Goal: Task Accomplishment & Management: Manage account settings

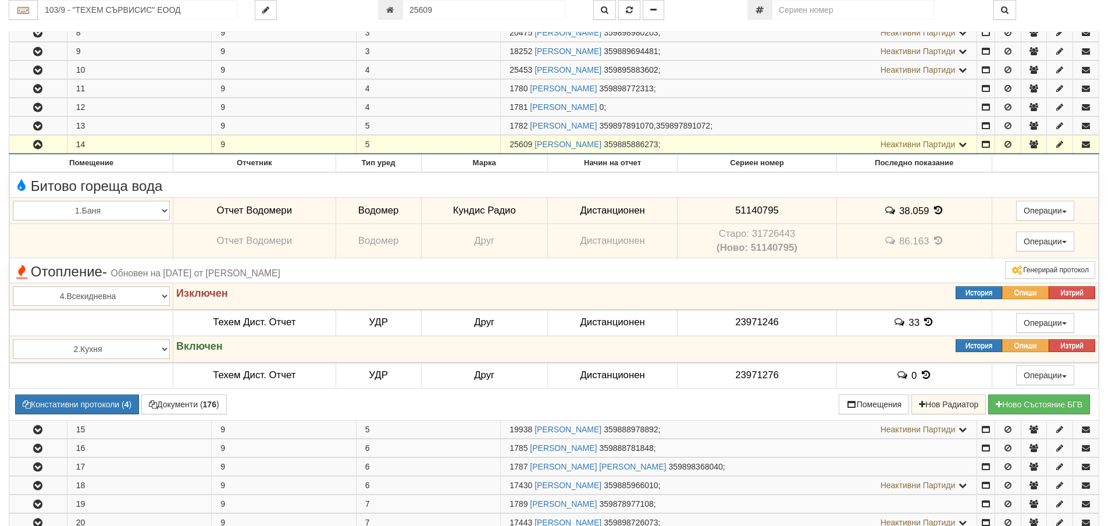
scroll to position [230, 0]
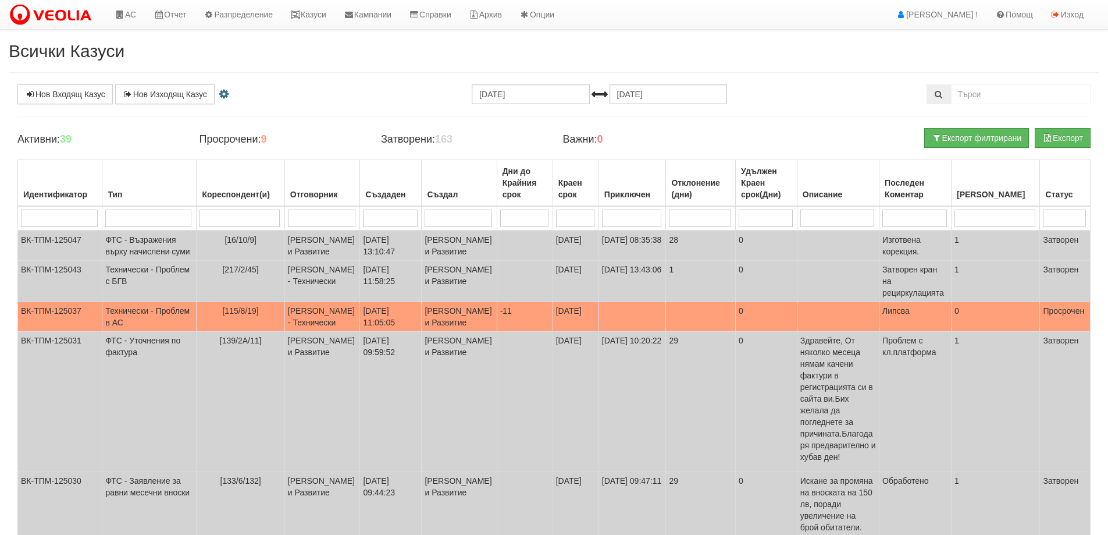
select select "12"
click at [330, 13] on link "Казуси" at bounding box center [309, 14] width 54 height 29
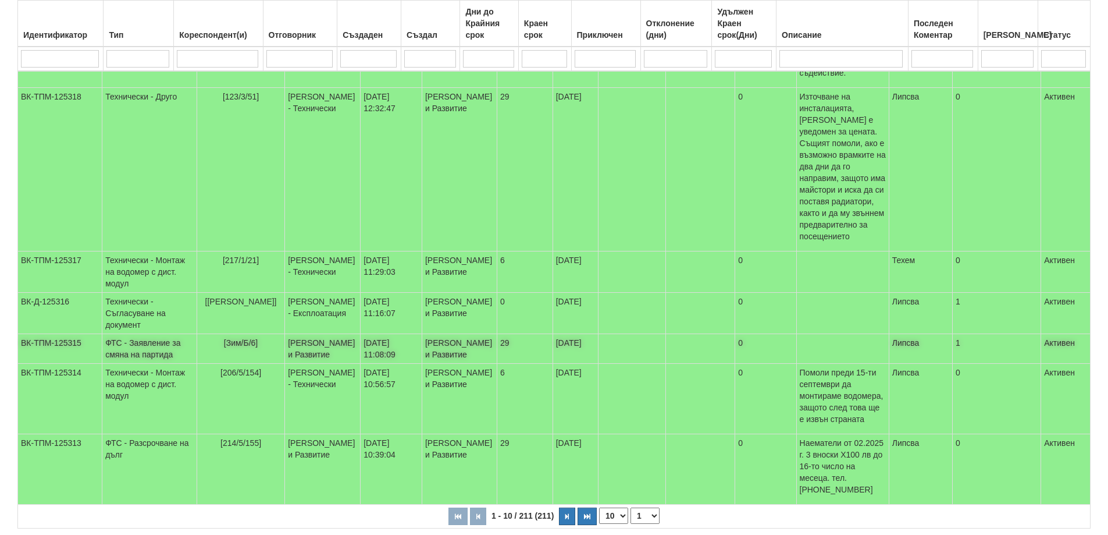
scroll to position [387, 0]
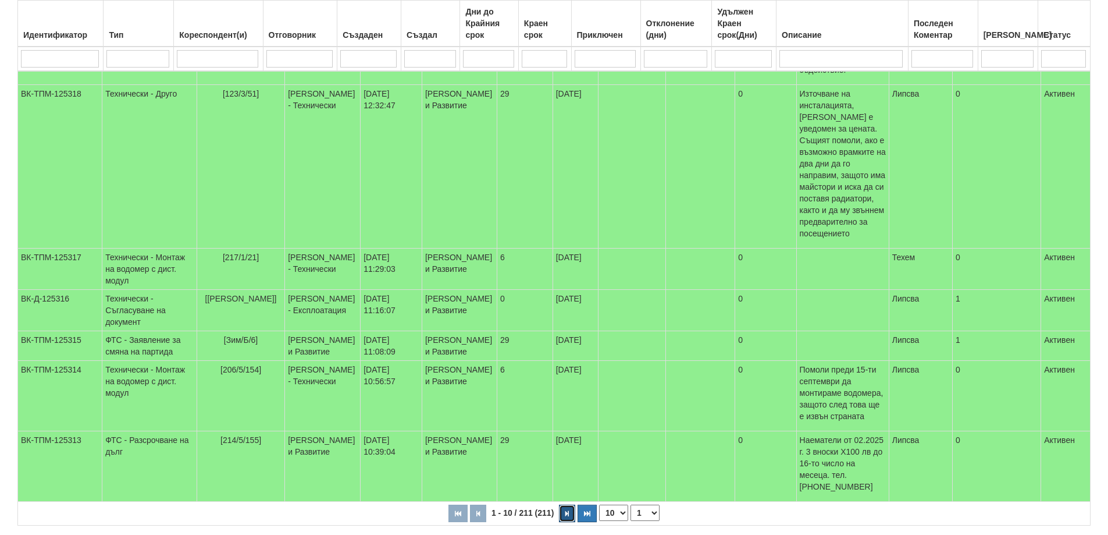
click at [563, 504] on button "button" at bounding box center [567, 512] width 16 height 17
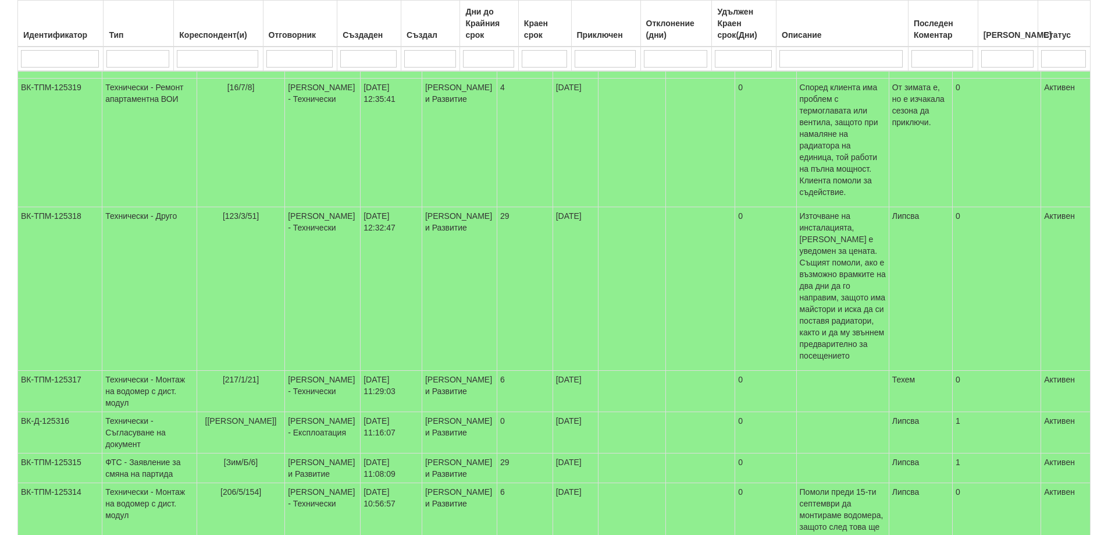
select select "2"
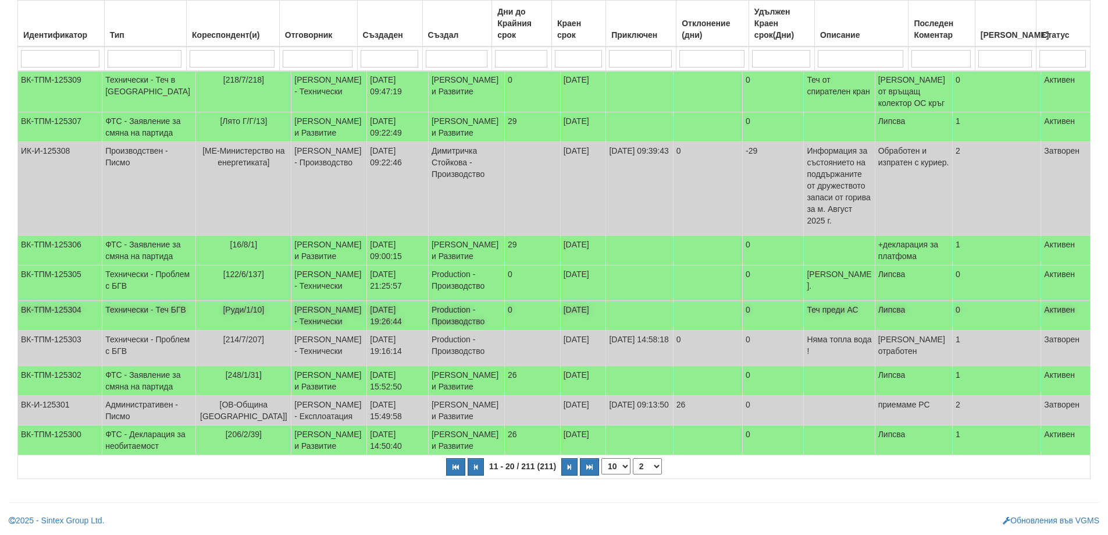
click at [228, 305] on span "[Руди/1/10]" at bounding box center [243, 309] width 41 height 9
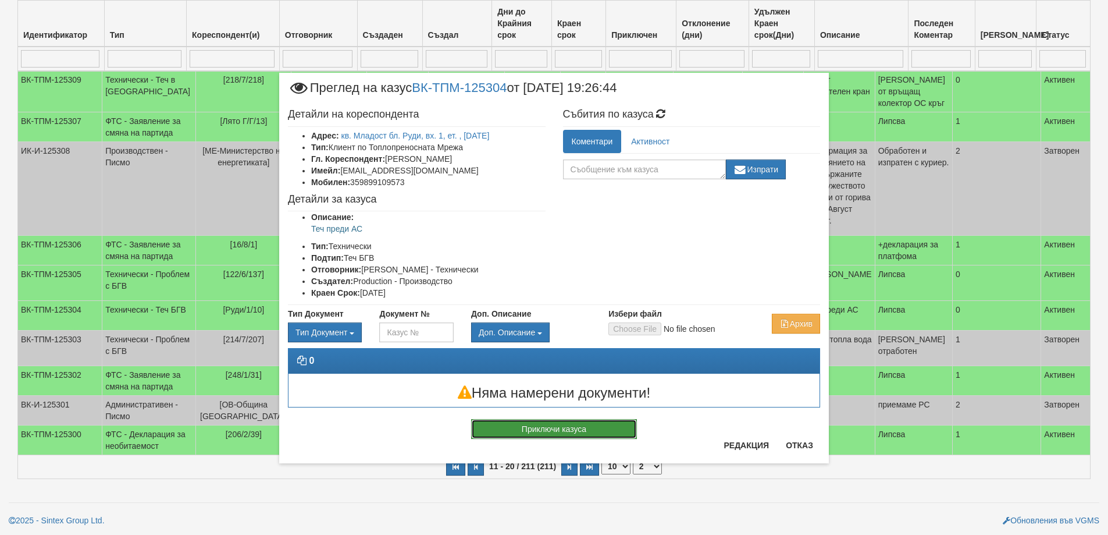
click at [588, 430] on button "Приключи казуса" at bounding box center [554, 429] width 166 height 20
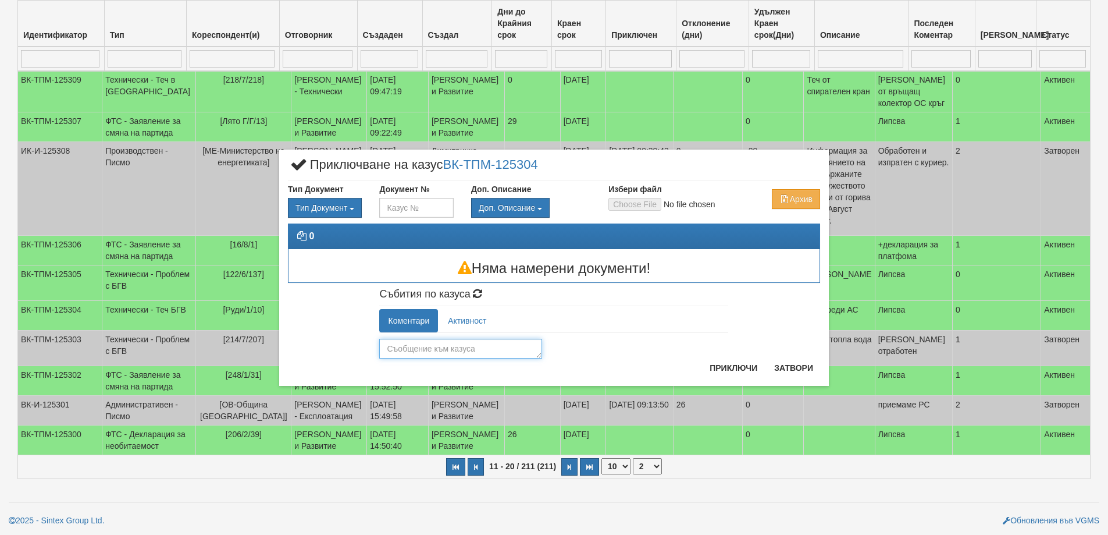
click at [491, 353] on textarea at bounding box center [460, 349] width 163 height 20
type textarea "К"
type textarea "Пробита вътрешна система на вои.Клиентите ще си я отремонтират"
click at [723, 367] on button "Приключи" at bounding box center [734, 367] width 62 height 19
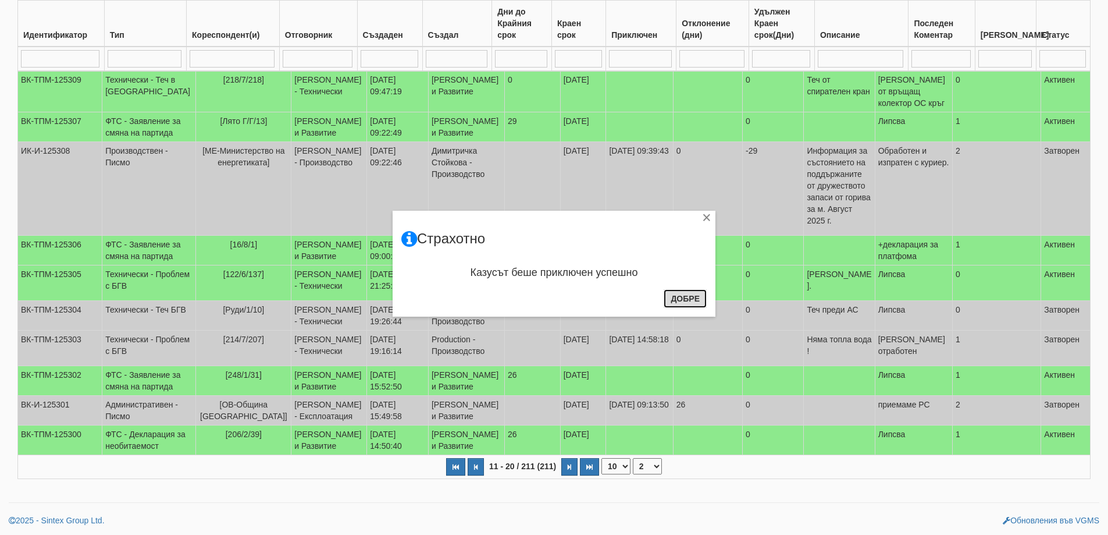
click at [680, 297] on button "Добре" at bounding box center [685, 298] width 43 height 19
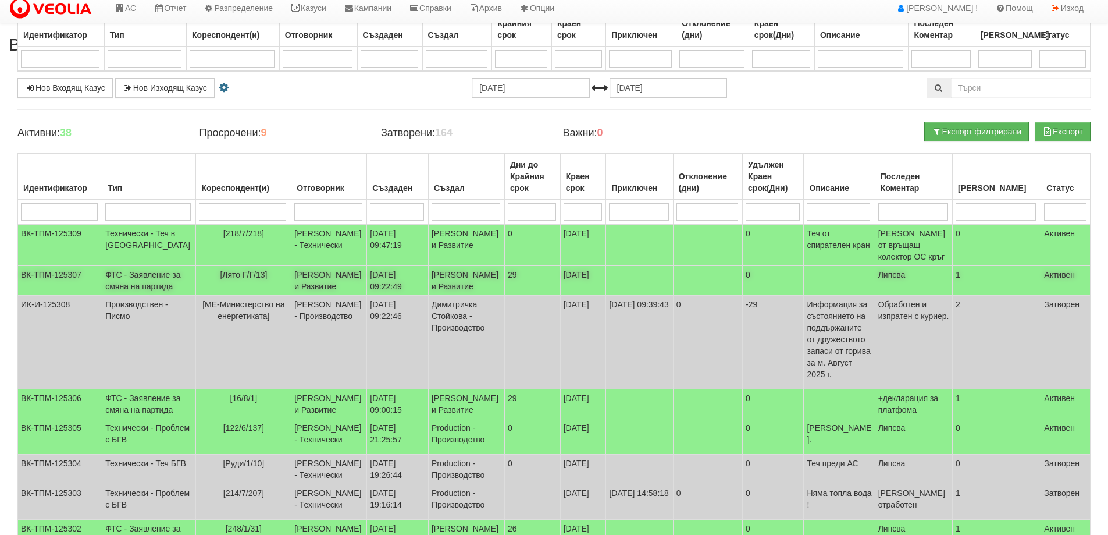
scroll to position [0, 0]
